Goal: Find specific page/section: Find specific page/section

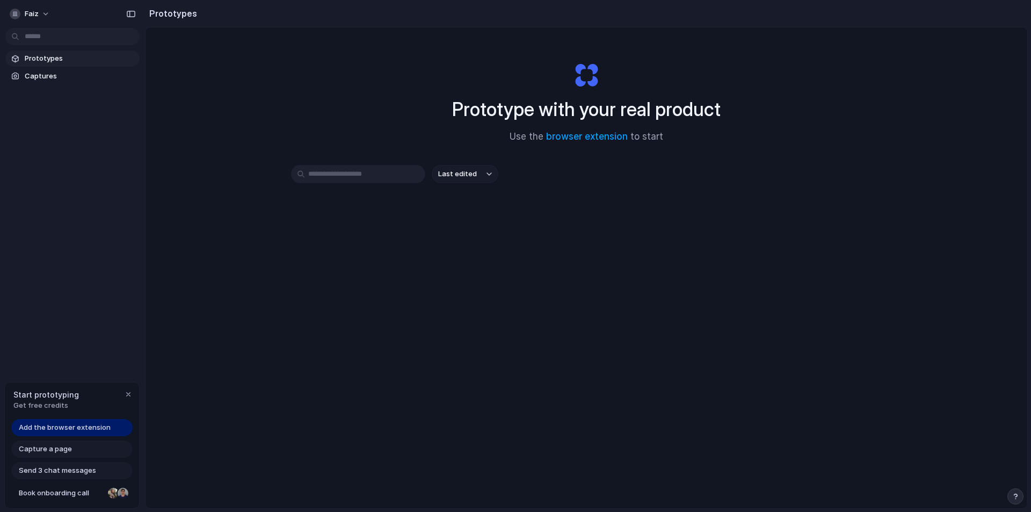
click at [569, 195] on div "Last edited" at bounding box center [586, 212] width 590 height 94
click at [556, 135] on link "browser extension" at bounding box center [587, 136] width 82 height 11
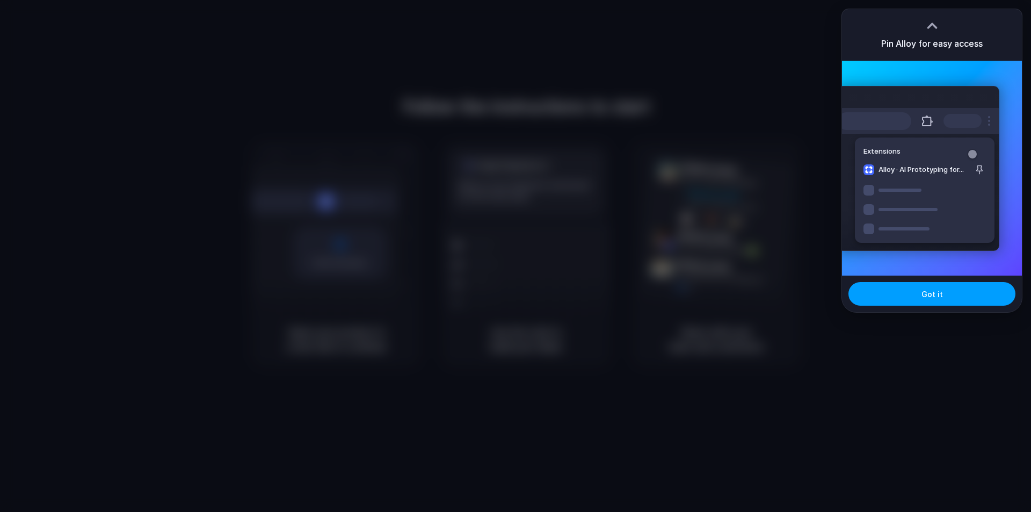
click at [954, 291] on button "Got it" at bounding box center [931, 294] width 167 height 24
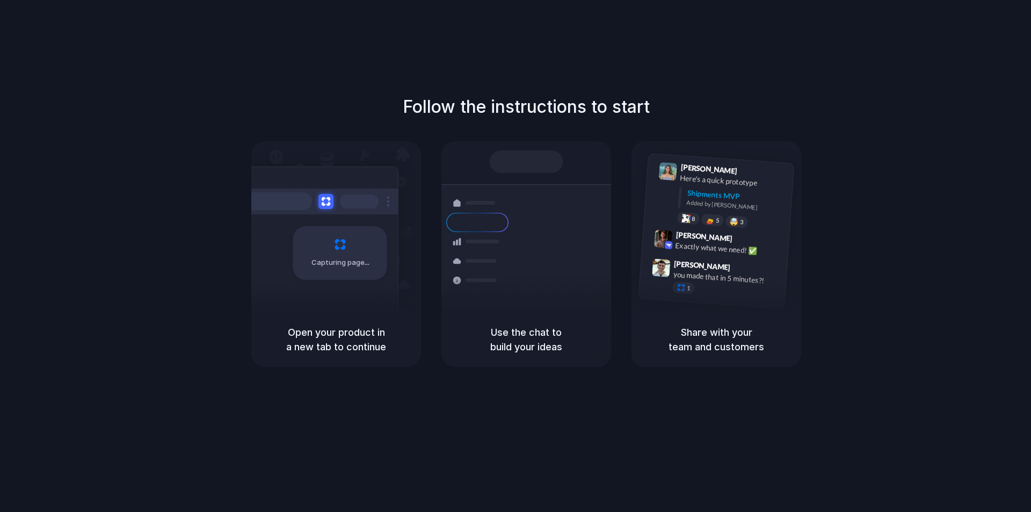
click at [485, 308] on div "Shipments" at bounding box center [469, 260] width 78 height 150
click at [359, 264] on span "Capturing page" at bounding box center [341, 262] width 60 height 11
click at [569, 272] on div "Priority • 2-day • Dispatched" at bounding box center [599, 276] width 116 height 9
drag, startPoint x: 730, startPoint y: 262, endPoint x: 734, endPoint y: 252, distance: 11.1
click at [733, 263] on span "9:47 AM" at bounding box center [744, 268] width 22 height 13
